Goal: Information Seeking & Learning: Learn about a topic

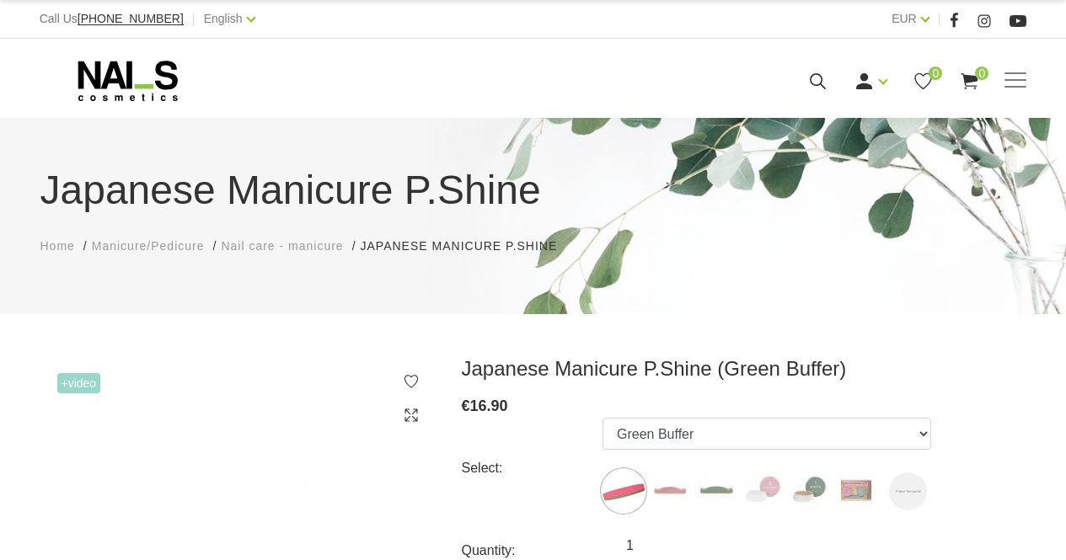
select select "121"
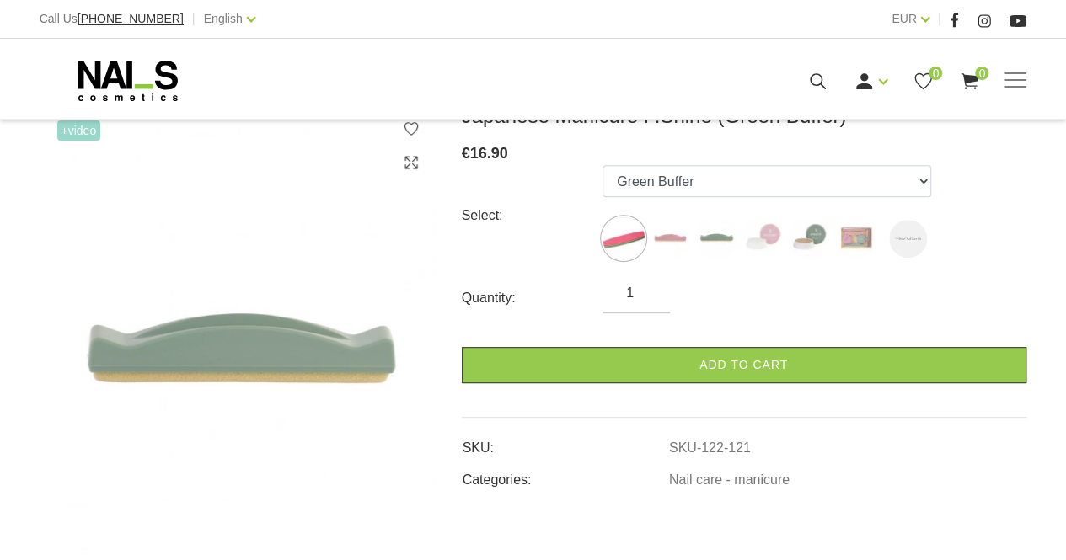
click at [263, 345] on img at bounding box center [238, 357] width 396 height 506
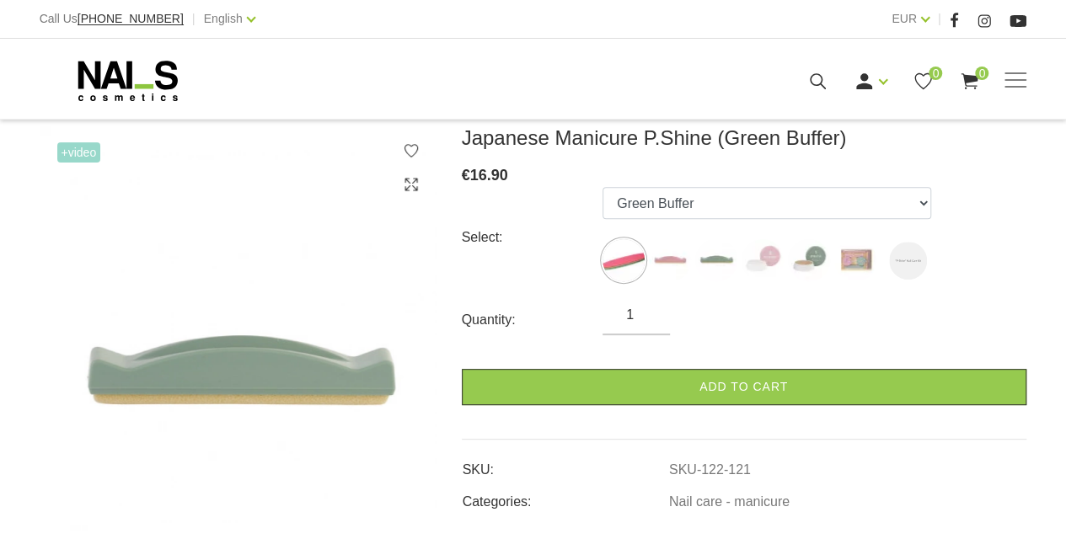
scroll to position [168, 0]
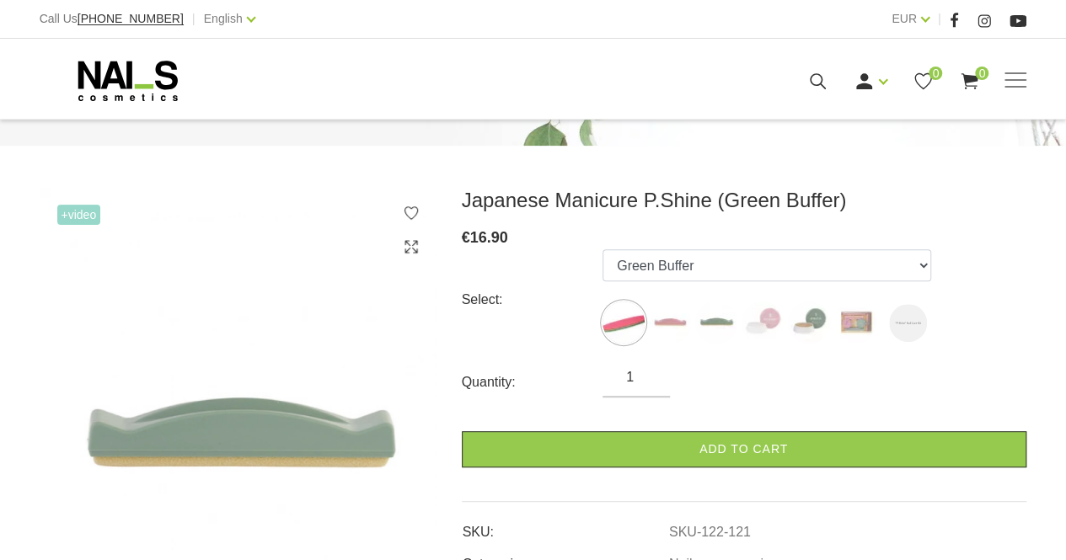
click at [249, 370] on img at bounding box center [238, 441] width 396 height 506
drag, startPoint x: 249, startPoint y: 370, endPoint x: 130, endPoint y: 281, distance: 148.6
click at [240, 363] on img at bounding box center [238, 441] width 396 height 506
click at [69, 220] on span "+Video" at bounding box center [79, 215] width 44 height 20
click at [78, 211] on span "+Video" at bounding box center [79, 215] width 44 height 20
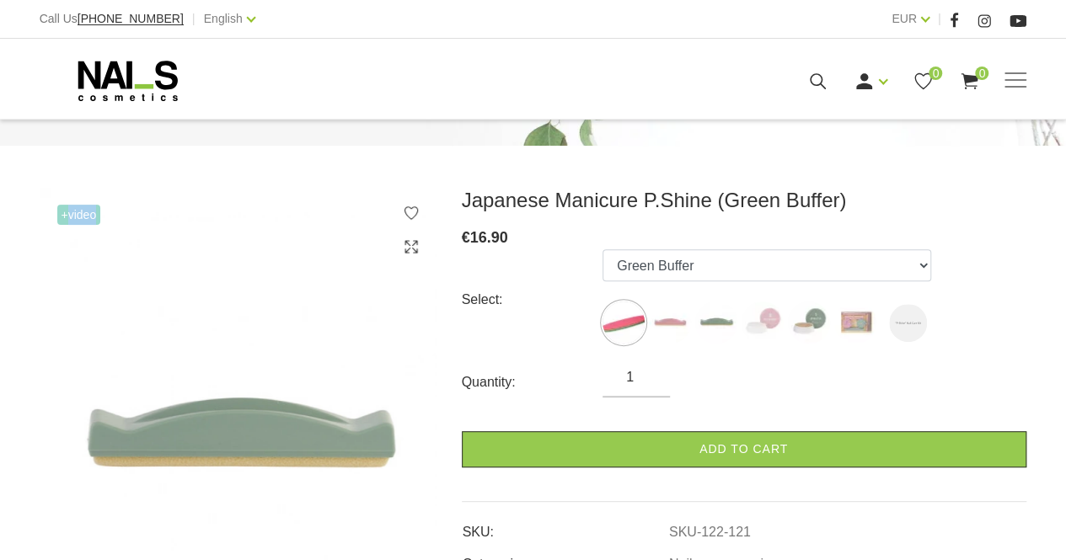
drag, startPoint x: 78, startPoint y: 211, endPoint x: 121, endPoint y: 213, distance: 43.0
click at [88, 213] on span "+Video" at bounding box center [79, 215] width 44 height 20
click at [276, 279] on img at bounding box center [238, 441] width 396 height 506
click at [404, 243] on icon at bounding box center [411, 246] width 17 height 17
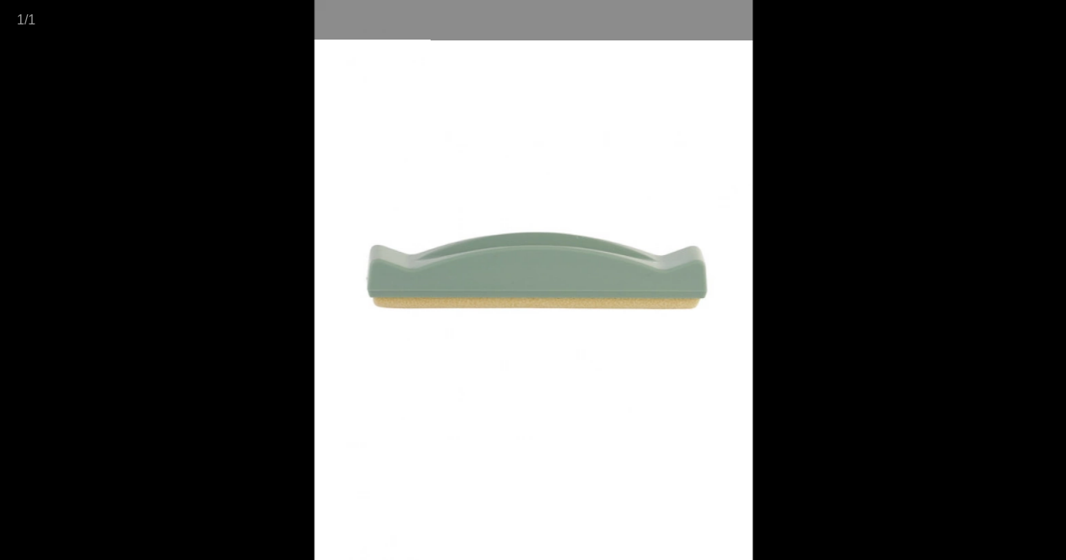
click at [603, 252] on img at bounding box center [533, 280] width 438 height 560
click at [156, 73] on div at bounding box center [533, 280] width 1066 height 560
